Goal: Browse casually: Explore the website without a specific task or goal

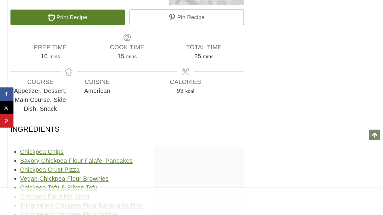
scroll to position [12711, 0]
